Goal: Task Accomplishment & Management: Manage account settings

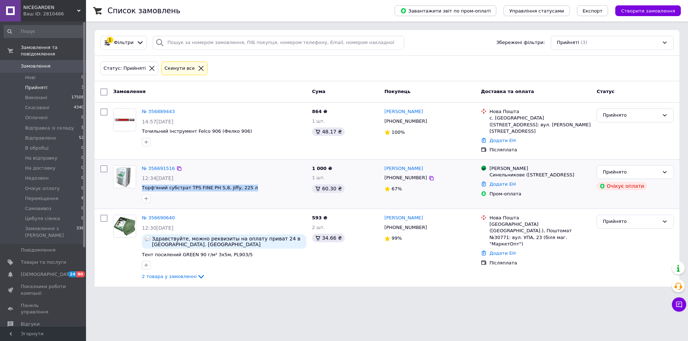
click at [280, 185] on span "Торф'яний субстрат TPS FINE PH 5,8, Jiffy, 225 л" at bounding box center [224, 188] width 164 height 7
click at [122, 249] on div at bounding box center [124, 248] width 29 height 72
click at [125, 219] on img at bounding box center [125, 226] width 22 height 20
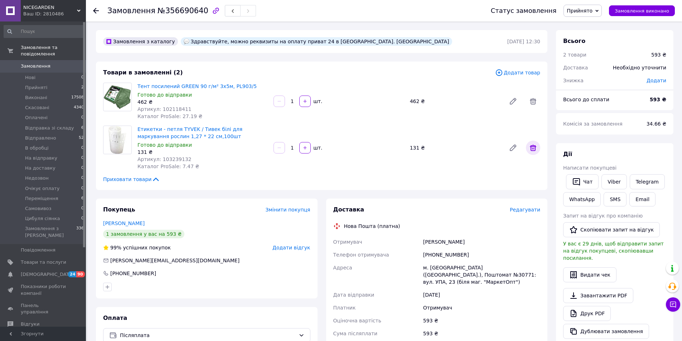
click at [533, 149] on icon at bounding box center [533, 148] width 6 height 6
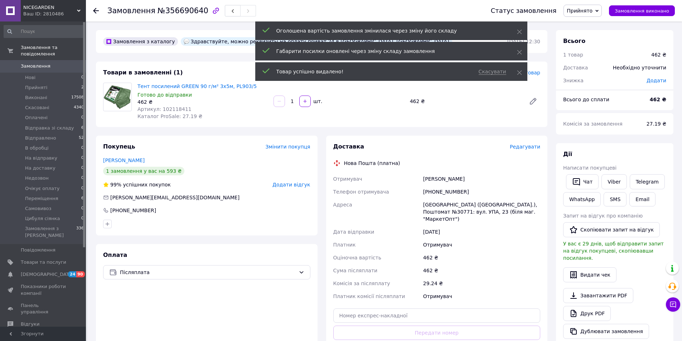
click at [450, 113] on div "Тент посилений GREEN 90 г/м² 3х5м, PL903/5 Готово до відправки 462 ₴ Артикул: 1…" at bounding box center [339, 101] width 409 height 40
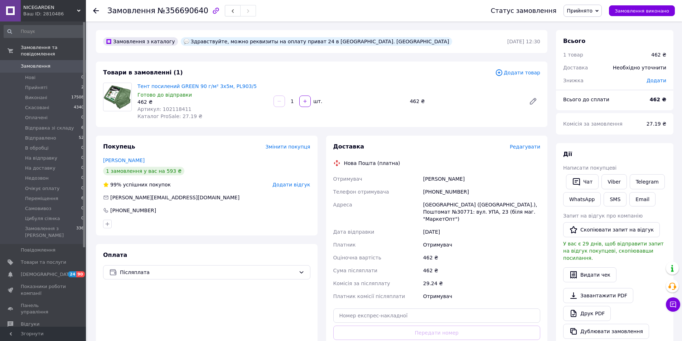
click at [521, 73] on span "Додати товар" at bounding box center [517, 73] width 45 height 8
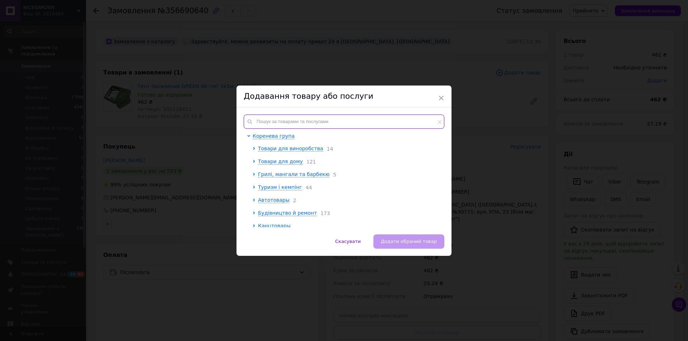
click at [297, 122] on input "text" at bounding box center [344, 122] width 201 height 14
paste input "102118409"
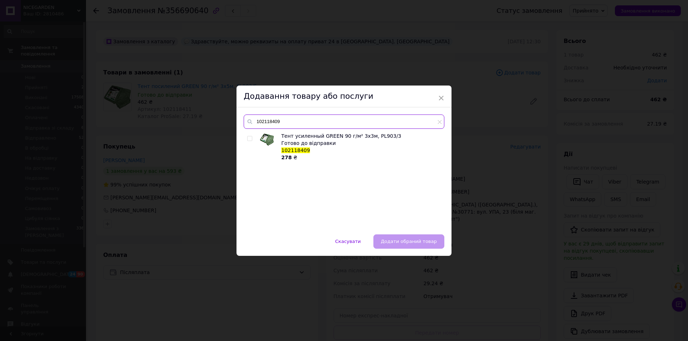
type input "102118409"
click at [251, 141] on div at bounding box center [250, 146] width 7 height 29
click at [250, 137] on input "checkbox" at bounding box center [249, 138] width 5 height 5
checkbox input "true"
click at [404, 241] on span "Додати обраний товар" at bounding box center [409, 241] width 56 height 5
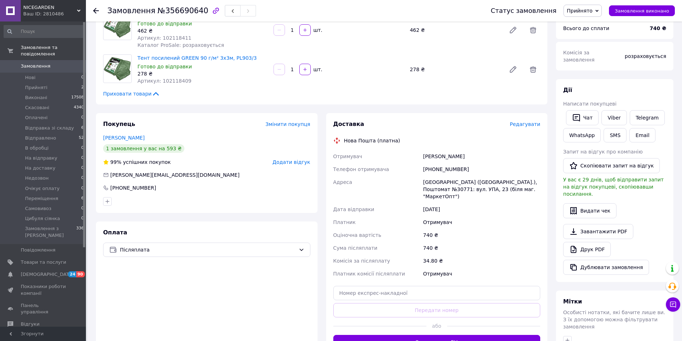
scroll to position [72, 0]
click at [165, 249] on span "Післяплата" at bounding box center [208, 250] width 176 height 8
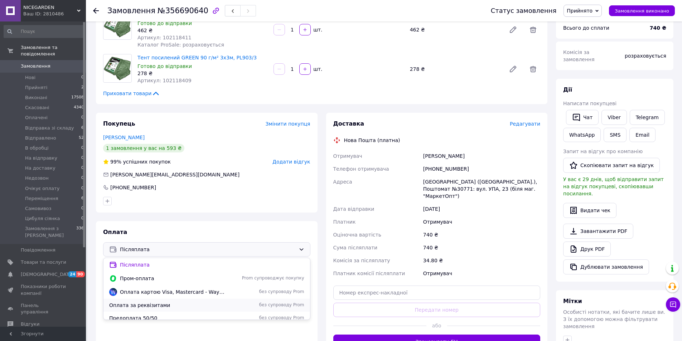
click at [138, 304] on span "Оплата за реквізитами" at bounding box center [167, 305] width 116 height 7
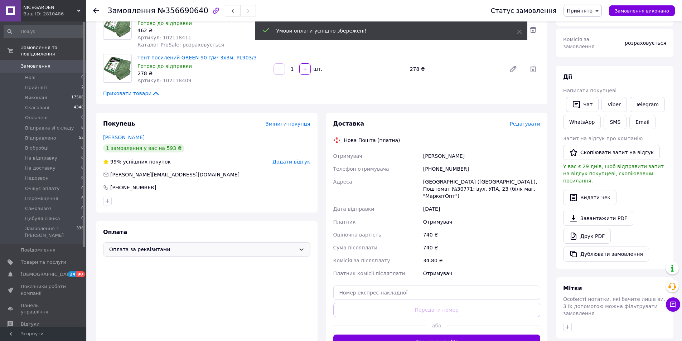
scroll to position [0, 0]
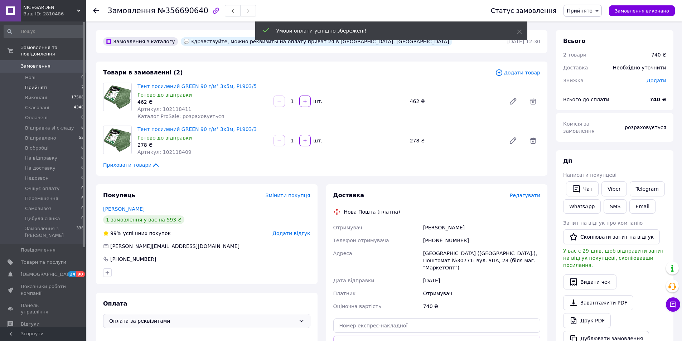
click at [36, 85] on span "Прийняті" at bounding box center [36, 88] width 22 height 6
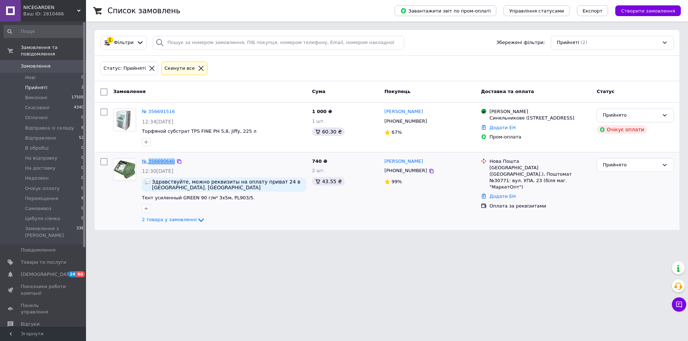
drag, startPoint x: 171, startPoint y: 156, endPoint x: 149, endPoint y: 164, distance: 23.4
click at [149, 164] on div "№ 356690640 12:30[DATE] Здравствуйте, можно реквизиты на оплату приват 24 в [GE…" at bounding box center [224, 191] width 170 height 72
copy link "356690640"
click at [622, 169] on div "Прийнято" at bounding box center [630, 166] width 56 height 8
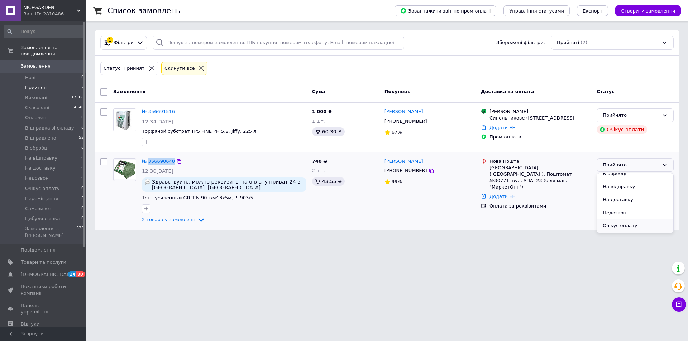
click at [624, 229] on li "Очікує оплату" at bounding box center [635, 226] width 76 height 13
click at [19, 63] on span at bounding box center [10, 66] width 21 height 6
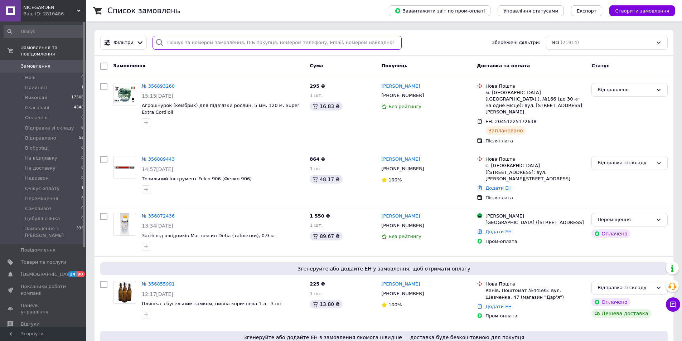
click at [175, 45] on input "search" at bounding box center [277, 43] width 249 height 14
paste input "354034801"
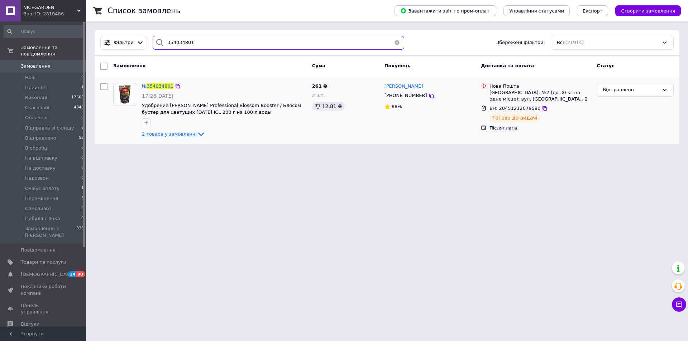
type input "354034801"
click at [187, 132] on span "2 товара у замовленні" at bounding box center [169, 133] width 55 height 5
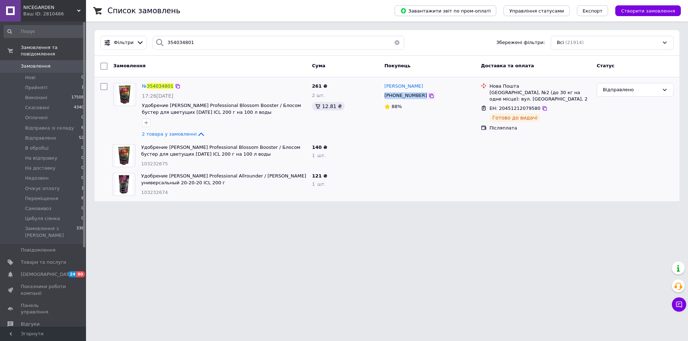
drag, startPoint x: 383, startPoint y: 95, endPoint x: 421, endPoint y: 98, distance: 38.1
click at [421, 98] on div "[PHONE_NUMBER]" at bounding box center [430, 96] width 92 height 8
copy div "[PHONE_NUMBER]"
click at [226, 211] on html "NICEGARDEN Ваш ID: 2810486 Сайт NICEGARDEN Кабінет покупця Перевірити стан сист…" at bounding box center [344, 105] width 688 height 211
